Goal: Obtain resource: Download file/media

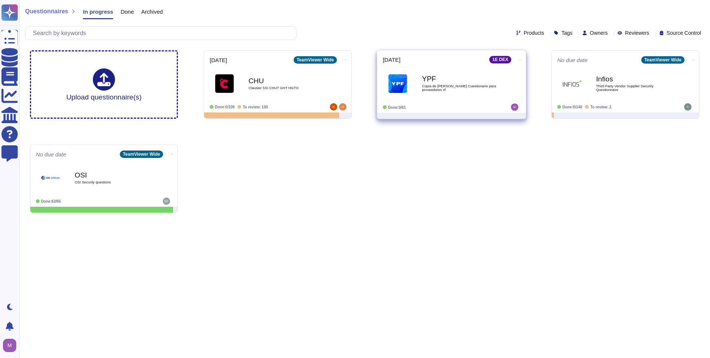
click at [435, 94] on div "YPF Copia de Matriz Saas Cuestionario para proveedores vf" at bounding box center [459, 83] width 75 height 30
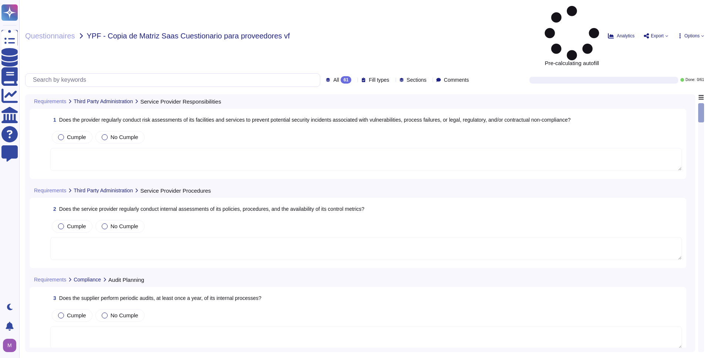
click at [693, 34] on span "Options" at bounding box center [692, 36] width 15 height 4
click at [684, 72] on p "Set Format" at bounding box center [683, 78] width 29 height 13
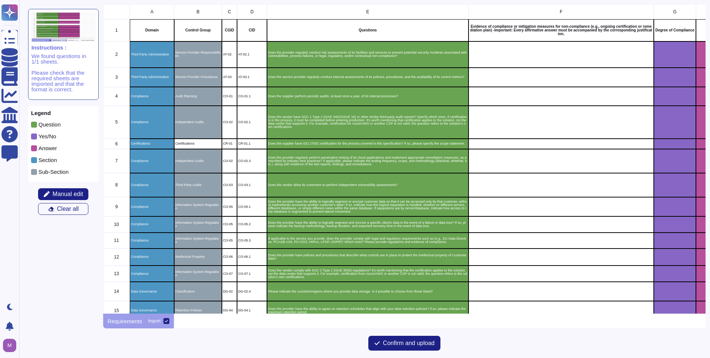
scroll to position [309, 602]
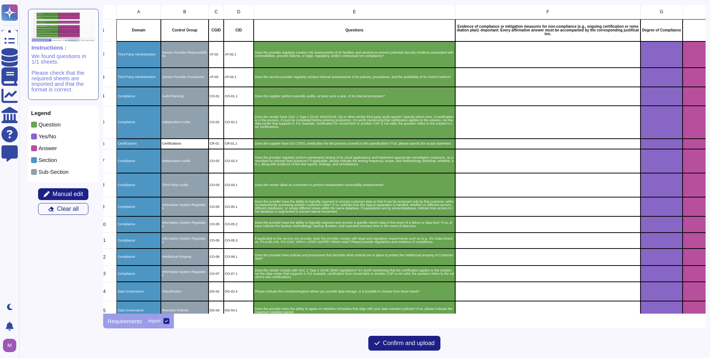
scroll to position [0, 10]
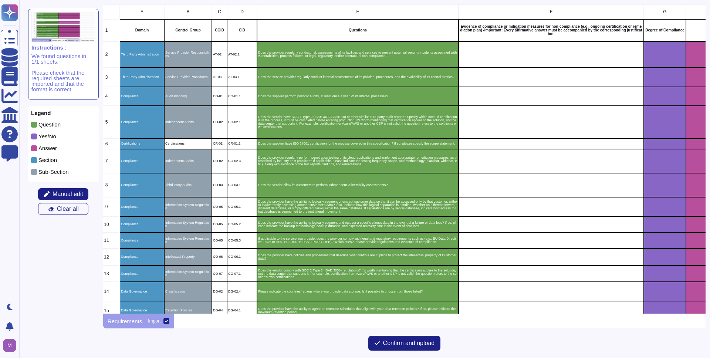
click at [196, 145] on div "Certifications" at bounding box center [188, 144] width 48 height 10
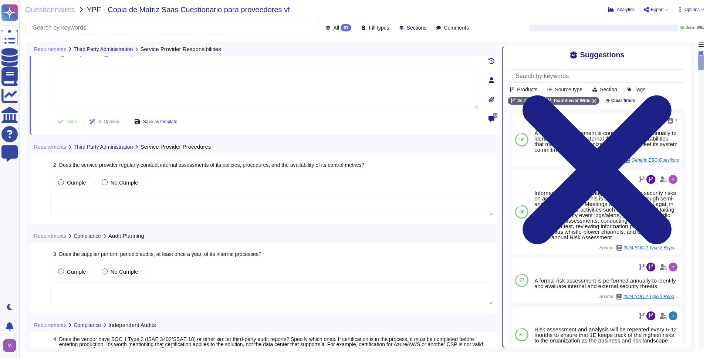
scroll to position [31, 0]
click at [122, 202] on textarea at bounding box center [271, 204] width 443 height 23
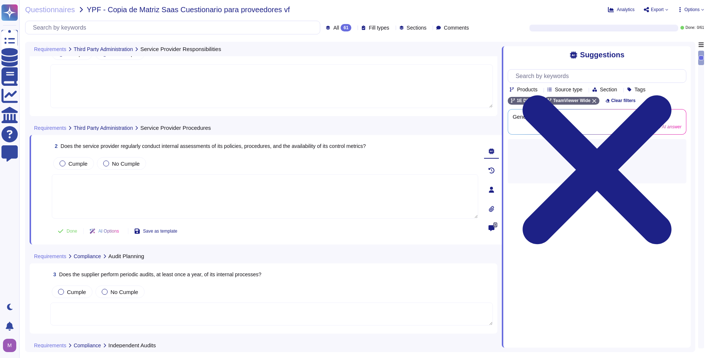
click at [178, 84] on textarea at bounding box center [271, 86] width 443 height 44
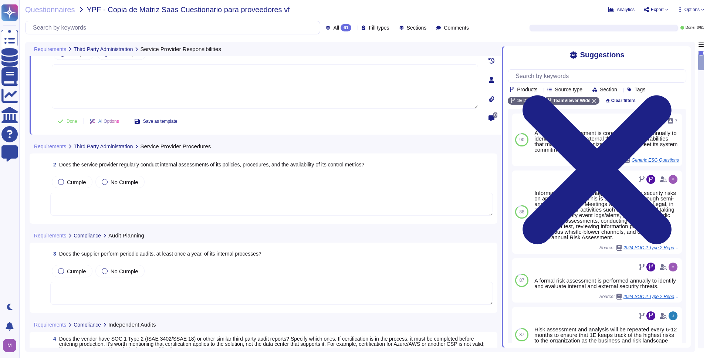
scroll to position [0, 0]
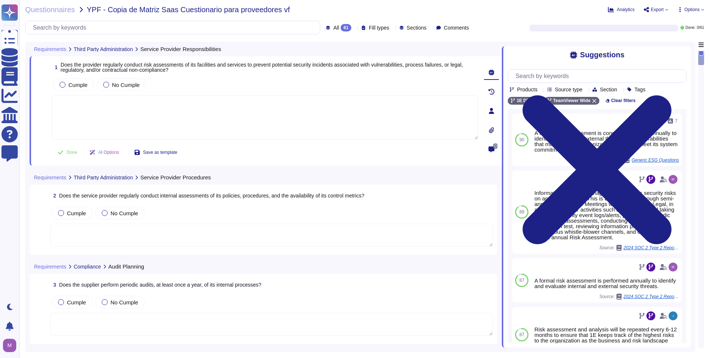
click at [152, 243] on textarea at bounding box center [271, 235] width 443 height 23
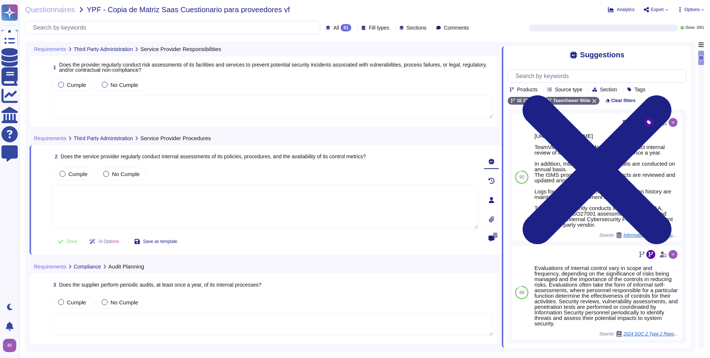
click at [234, 108] on textarea at bounding box center [271, 106] width 443 height 23
